Goal: Information Seeking & Learning: Check status

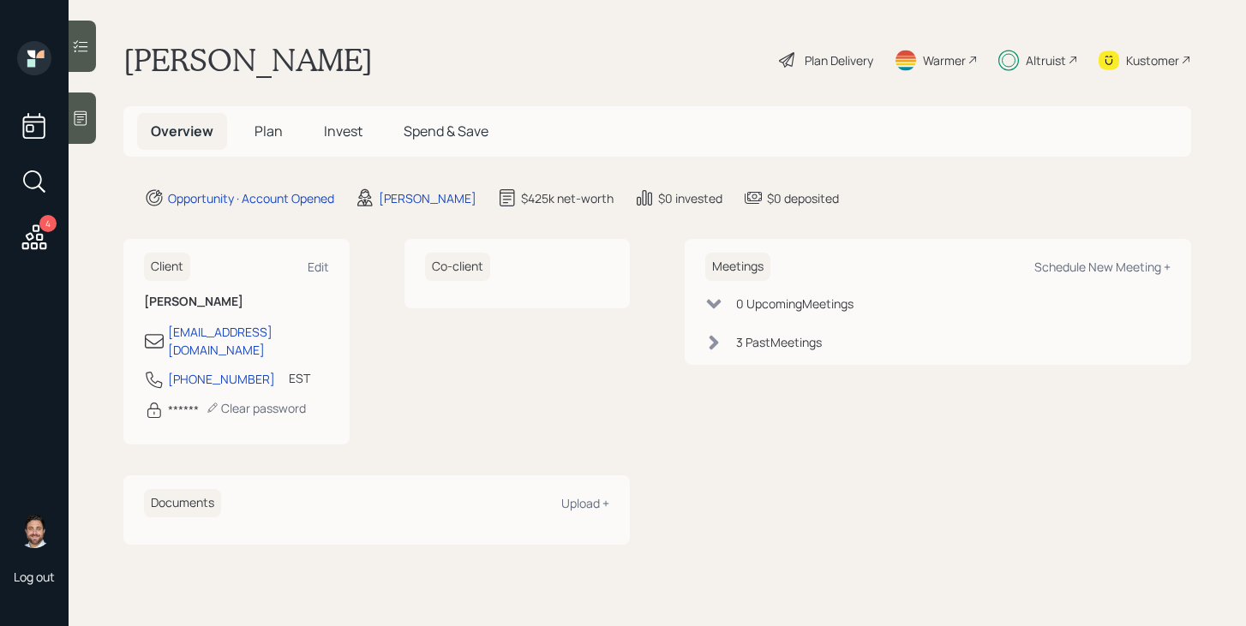
click at [356, 122] on span "Invest" at bounding box center [343, 131] width 39 height 19
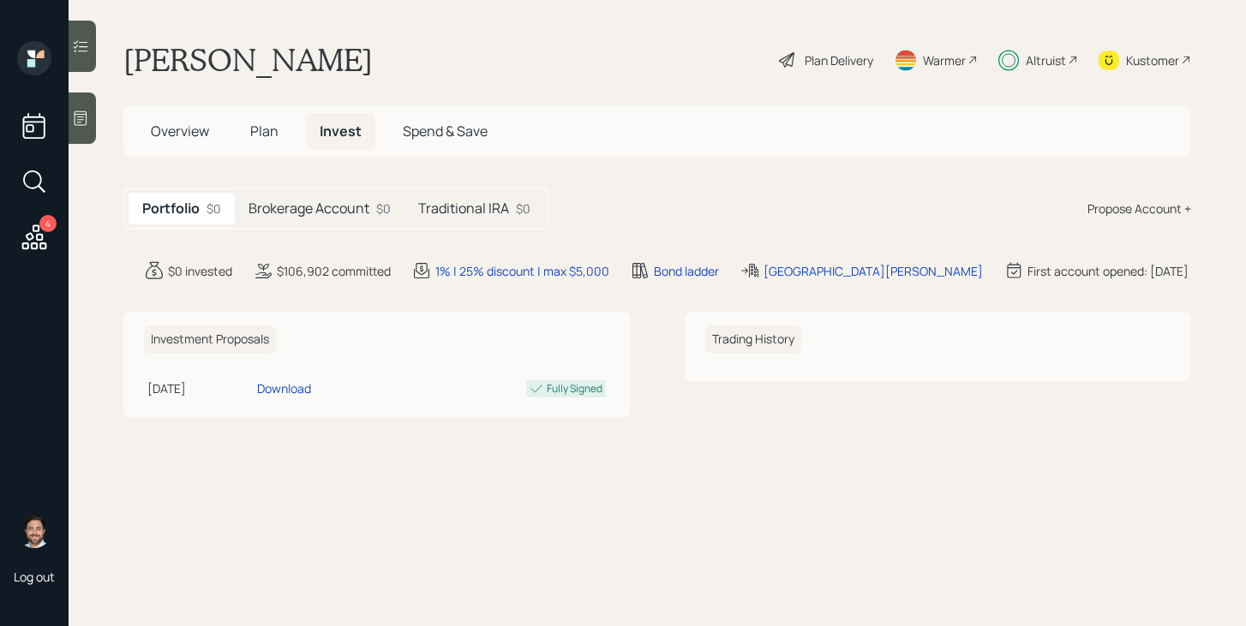
click at [374, 213] on div "Brokerage Account $0" at bounding box center [320, 209] width 170 height 32
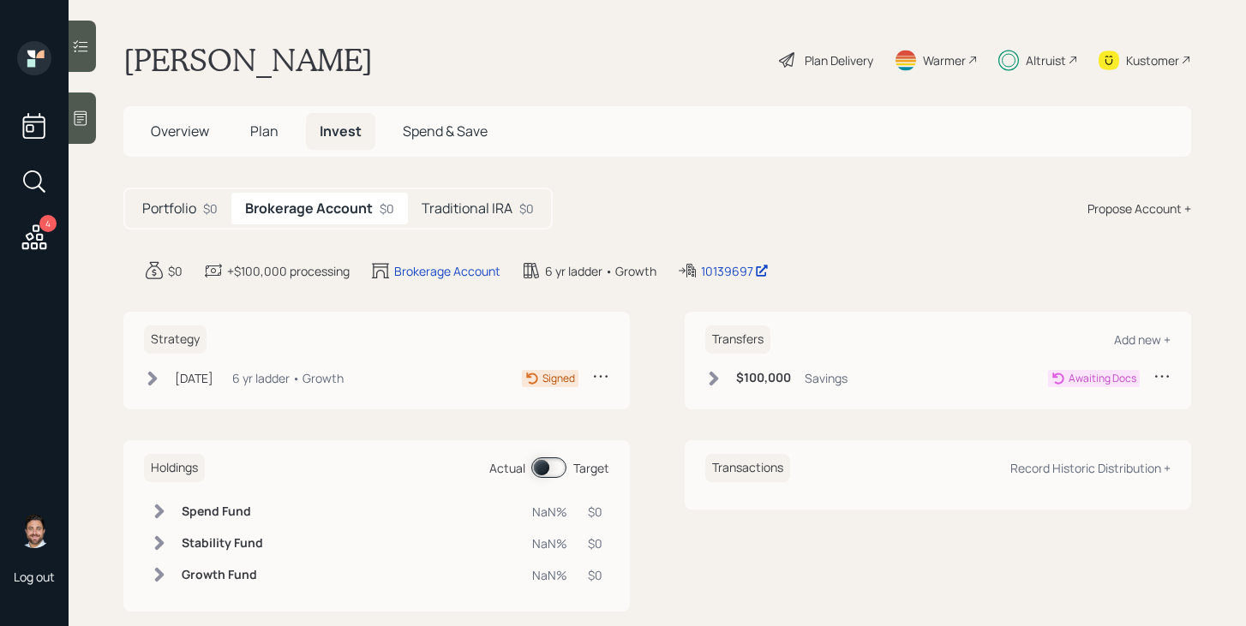
click at [477, 223] on div "Traditional IRA $0" at bounding box center [478, 209] width 140 height 32
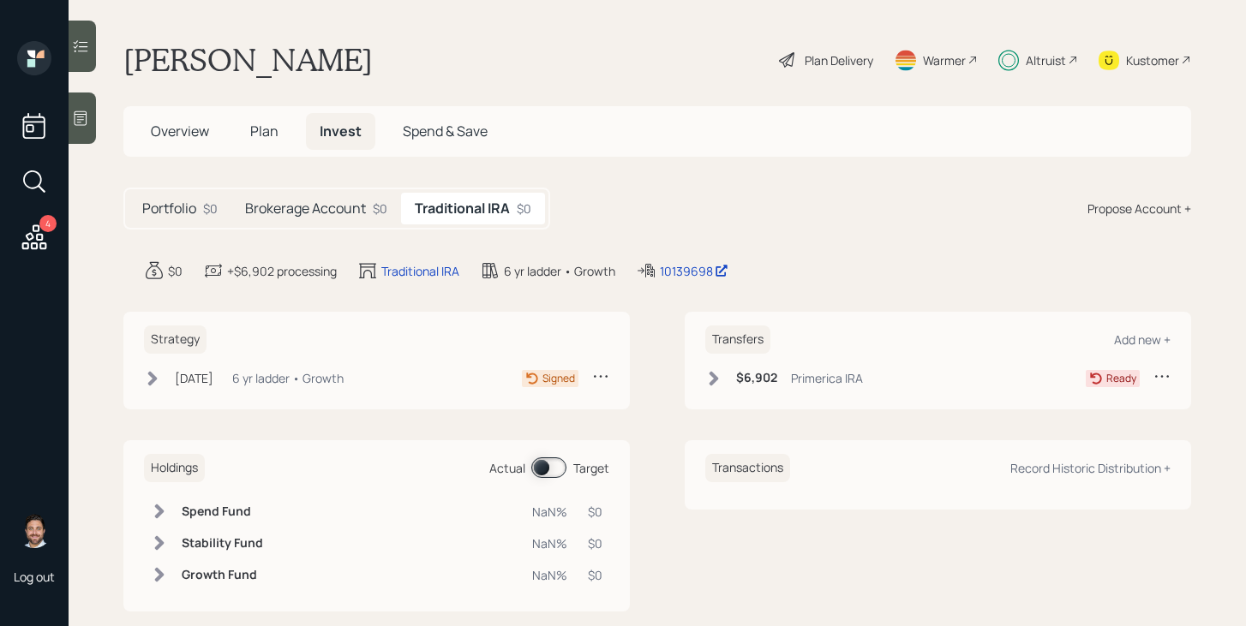
click at [350, 212] on h5 "Brokerage Account" at bounding box center [305, 208] width 121 height 16
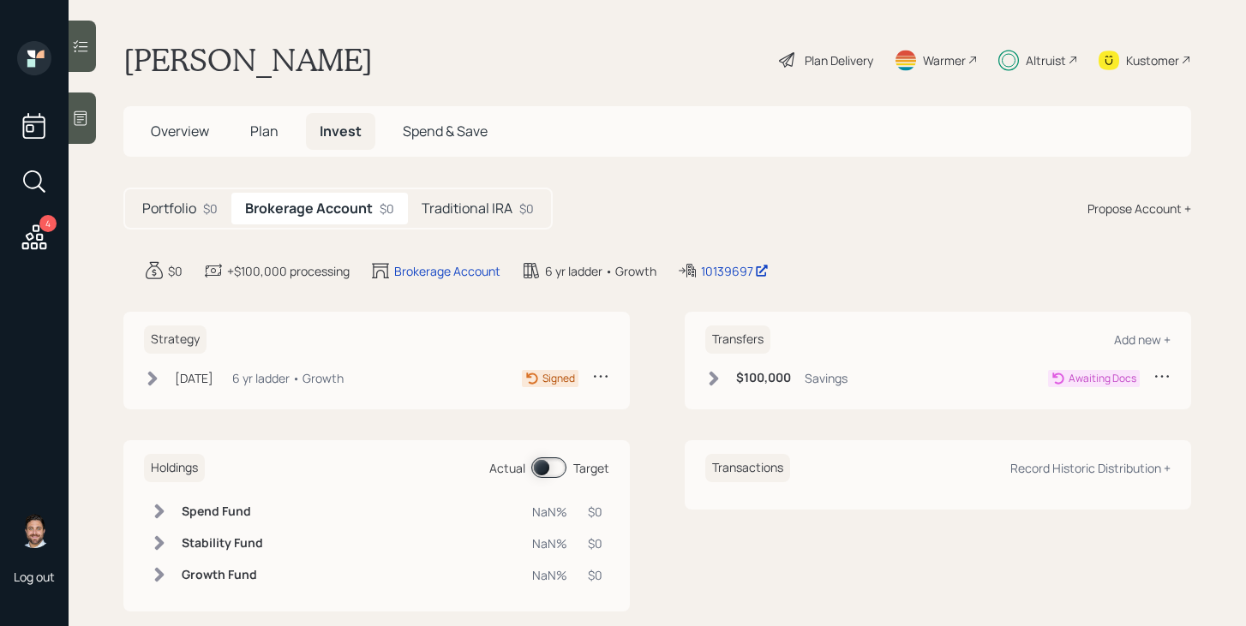
click at [206, 207] on div "$0" at bounding box center [210, 209] width 15 height 18
